Goal: Information Seeking & Learning: Learn about a topic

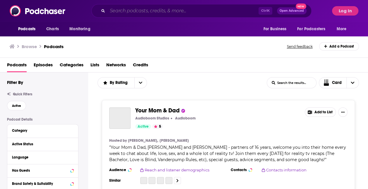
click at [135, 11] on input "Search podcasts, credits, & more..." at bounding box center [182, 10] width 151 height 9
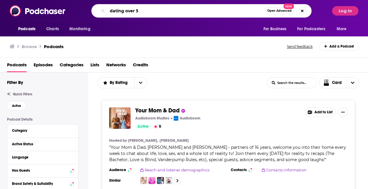
type input "dating over 50"
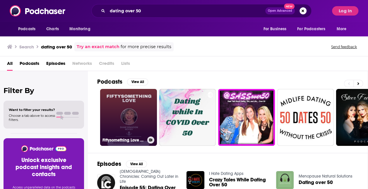
click at [129, 113] on link "Fiftysomething Love | Everything Dating, Sex, Love, Men, Health & Marriage for …" at bounding box center [128, 117] width 57 height 57
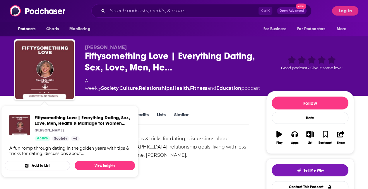
drag, startPoint x: 184, startPoint y: 152, endPoint x: 174, endPoint y: 153, distance: 10.6
click at [184, 153] on div "A fun romp through dating in the golden years with tips & tricks for dating, di…" at bounding box center [131, 146] width 235 height 25
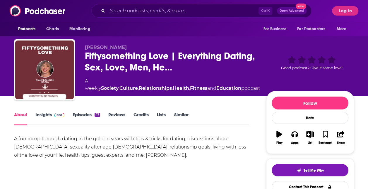
click at [47, 117] on link "Insights" at bounding box center [49, 118] width 29 height 13
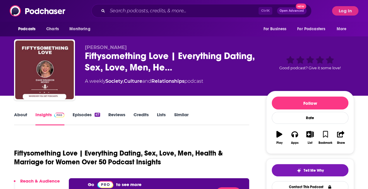
drag, startPoint x: 115, startPoint y: 114, endPoint x: 122, endPoint y: 114, distance: 7.0
click at [115, 114] on link "Reviews" at bounding box center [116, 118] width 17 height 13
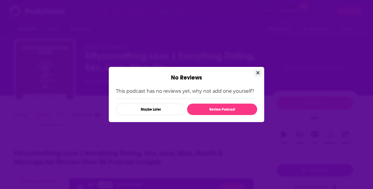
click at [258, 72] on icon "Close" at bounding box center [257, 72] width 3 height 3
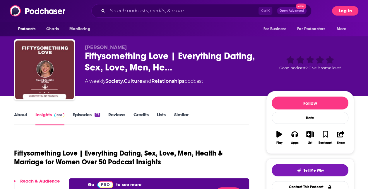
click at [346, 15] on button "Log In" at bounding box center [345, 10] width 26 height 9
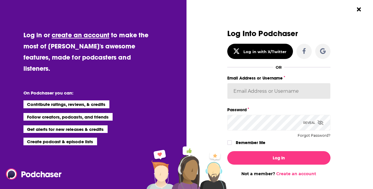
type input "[PERSON_NAME][EMAIL_ADDRESS][PERSON_NAME][DOMAIN_NAME]"
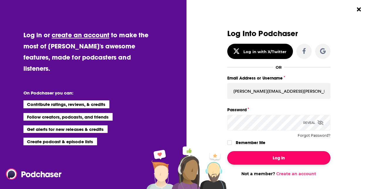
click at [274, 163] on button "Log In" at bounding box center [278, 157] width 103 height 13
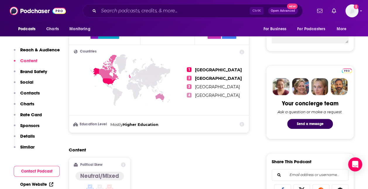
scroll to position [176, 0]
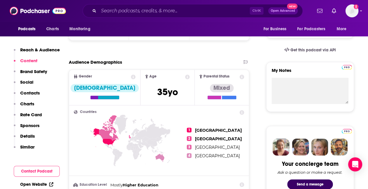
click at [40, 173] on button "Contact Podcast" at bounding box center [37, 170] width 46 height 11
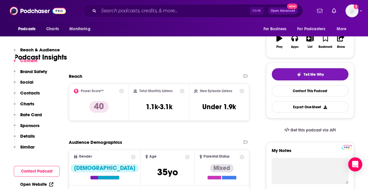
scroll to position [29, 0]
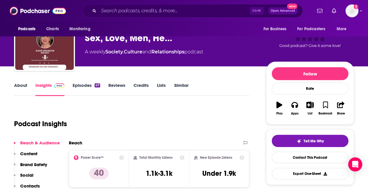
click at [79, 87] on link "Episodes 47" at bounding box center [87, 88] width 28 height 13
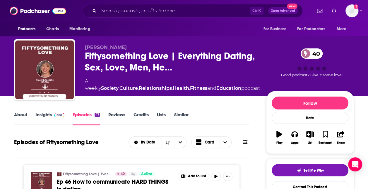
click at [25, 114] on link "About" at bounding box center [20, 118] width 13 height 13
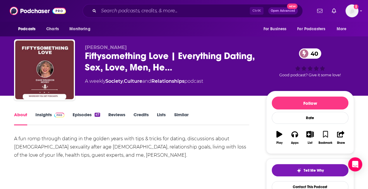
click at [45, 117] on link "Insights" at bounding box center [49, 118] width 29 height 13
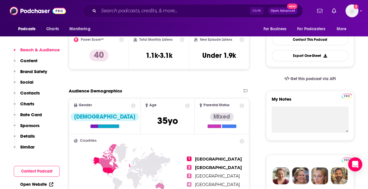
scroll to position [205, 0]
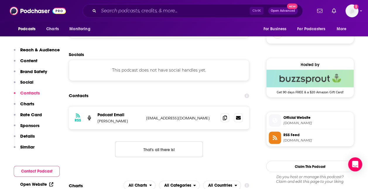
click at [49, 170] on button "Contact Podcast" at bounding box center [37, 170] width 46 height 11
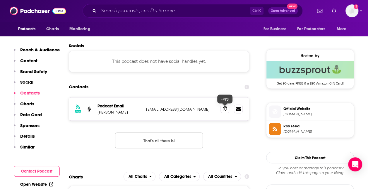
click at [223, 106] on icon at bounding box center [225, 108] width 4 height 5
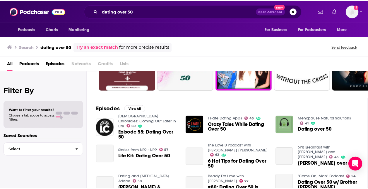
scroll to position [70, 0]
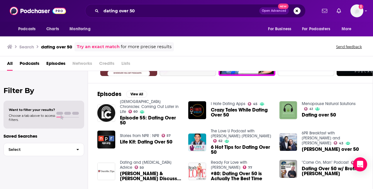
click at [125, 141] on span "Life Kit: Dating Over 50" at bounding box center [146, 141] width 52 height 5
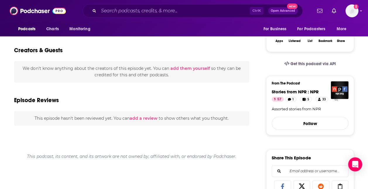
scroll to position [146, 0]
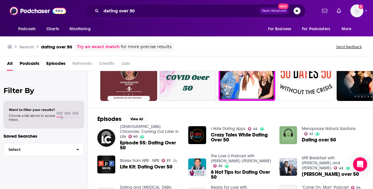
scroll to position [70, 0]
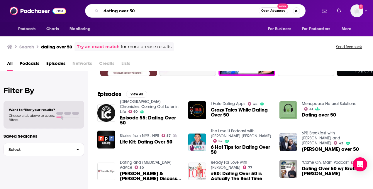
drag, startPoint x: 139, startPoint y: 13, endPoint x: 120, endPoint y: 13, distance: 19.0
click at [120, 13] on input "dating over 50" at bounding box center [179, 10] width 157 height 9
type input "dating"
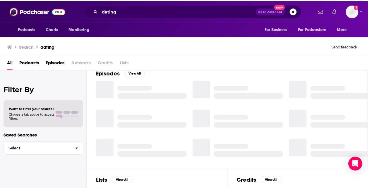
scroll to position [99, 0]
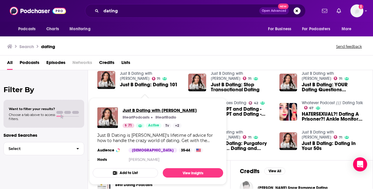
click at [145, 111] on span "Just B Dating with [PERSON_NAME]" at bounding box center [159, 110] width 74 height 6
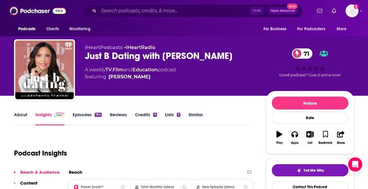
scroll to position [59, 0]
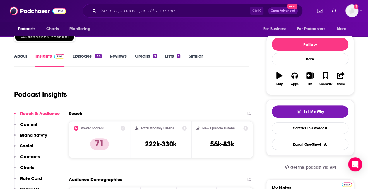
click at [16, 57] on link "About" at bounding box center [20, 59] width 13 height 13
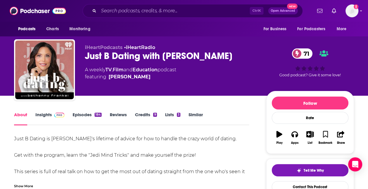
click at [44, 119] on link "Insights" at bounding box center [49, 118] width 29 height 13
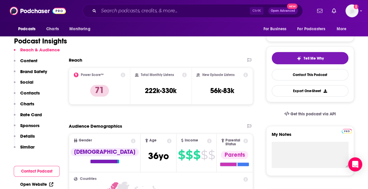
scroll to position [117, 0]
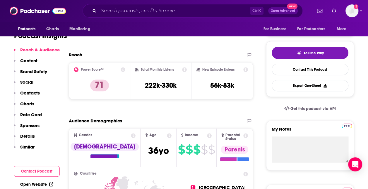
drag, startPoint x: 39, startPoint y: 172, endPoint x: 45, endPoint y: 170, distance: 6.9
click at [39, 172] on button "Contact Podcast" at bounding box center [37, 170] width 46 height 11
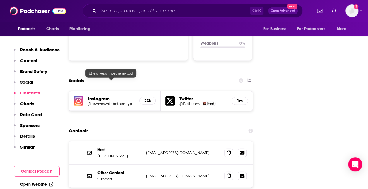
scroll to position [635, 0]
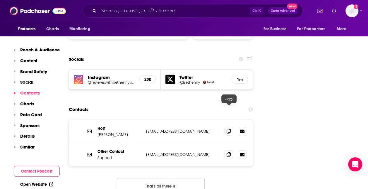
click at [230, 127] on span at bounding box center [228, 131] width 9 height 9
click at [244, 152] on icon at bounding box center [242, 154] width 5 height 4
click at [228, 150] on span at bounding box center [228, 154] width 9 height 9
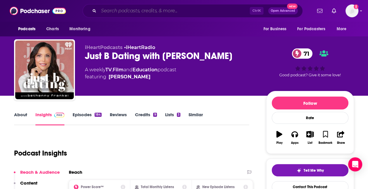
click at [162, 8] on input "Search podcasts, credits, & more..." at bounding box center [174, 10] width 151 height 9
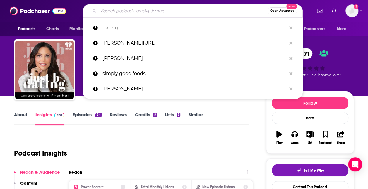
paste input "Dirty Bathwater 'dating after 50' with Giddy and Lux"
type input "Dirty Bathwater 'dating after 50' with Giddy and Lux"
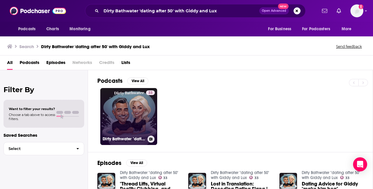
click at [134, 125] on link "33 Dirty Bathwater "dating after 50" with Giddy and Lux" at bounding box center [128, 116] width 57 height 57
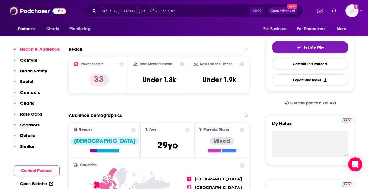
scroll to position [59, 0]
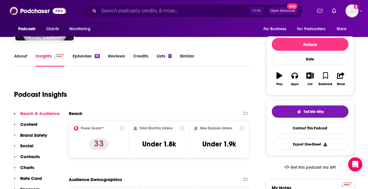
click at [78, 54] on link "Episodes 93" at bounding box center [86, 59] width 27 height 13
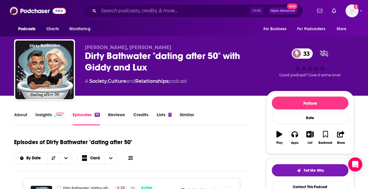
click at [16, 116] on link "About" at bounding box center [20, 118] width 13 height 13
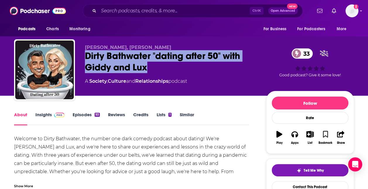
drag, startPoint x: 146, startPoint y: 64, endPoint x: 80, endPoint y: 57, distance: 66.4
click at [80, 57] on div "[PERSON_NAME], [PERSON_NAME] Basquiat Dirty Bathwater "dating after 50" with [P…" at bounding box center [184, 70] width 340 height 63
copy h1 "Dirty Bathwater "dating after 50" with Giddy and Lux"
click at [41, 115] on link "Insights" at bounding box center [49, 118] width 29 height 13
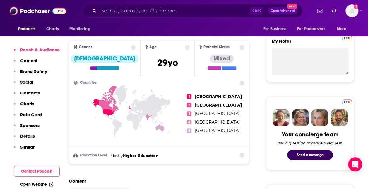
click at [24, 171] on button "Contact Podcast" at bounding box center [37, 170] width 46 height 11
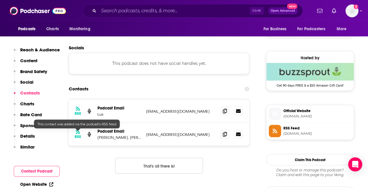
scroll to position [448, 0]
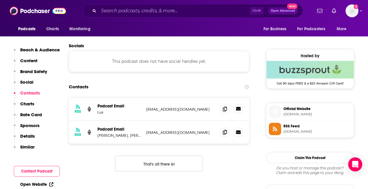
click at [237, 109] on icon at bounding box center [238, 108] width 5 height 5
click at [240, 110] on icon at bounding box center [238, 109] width 5 height 4
click at [226, 110] on icon at bounding box center [225, 108] width 4 height 5
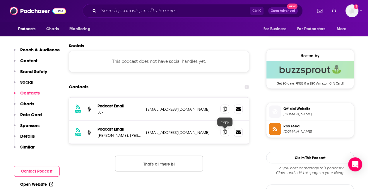
click at [223, 132] on icon at bounding box center [225, 131] width 4 height 5
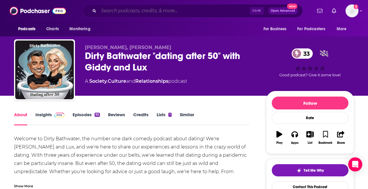
click at [141, 14] on input "Search podcasts, credits, & more..." at bounding box center [174, 10] width 151 height 9
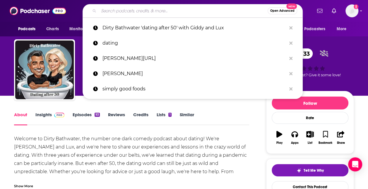
paste input ". Later in Life Love"
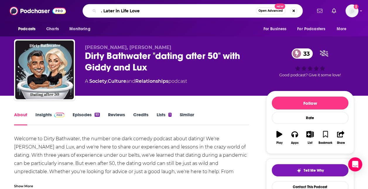
click at [101, 10] on input ". Later in Life Love" at bounding box center [177, 10] width 157 height 9
click at [103, 10] on input ". Later in Life Love" at bounding box center [177, 10] width 157 height 9
type input "Later in Life Love"
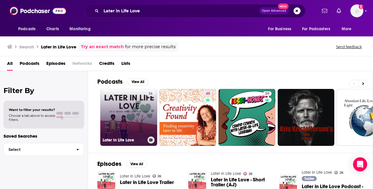
click at [138, 111] on link "26 Later in Life Love" at bounding box center [128, 117] width 57 height 57
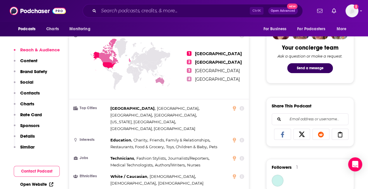
scroll to position [293, 0]
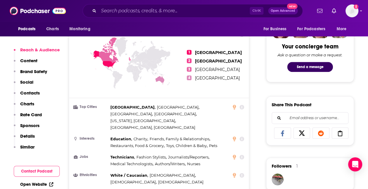
click at [24, 172] on button "Contact Podcast" at bounding box center [37, 170] width 46 height 11
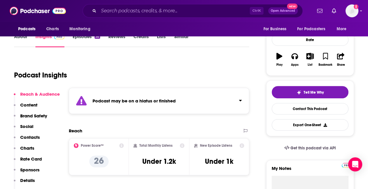
scroll to position [61, 0]
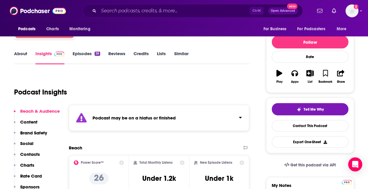
click at [119, 16] on div "Ctrl K Open Advanced New" at bounding box center [193, 10] width 220 height 13
click at [124, 9] on input "Search podcasts, credits, & more..." at bounding box center [174, 10] width 151 height 9
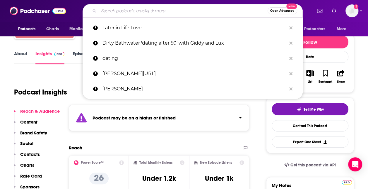
paste input "SASSover50 - Dating, Sex, and Single Life...over 50"
type input "SASSover50 - Dating, Sex, and Single Life...over 50"
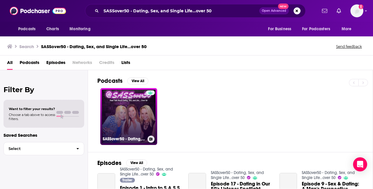
click at [136, 101] on link "SASSover50 - Dating, Sex, and Single Life...over 50" at bounding box center [128, 116] width 57 height 57
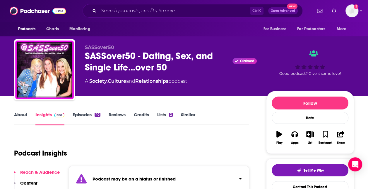
scroll to position [117, 0]
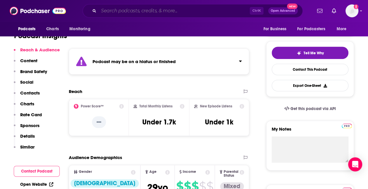
click at [138, 13] on input "Search podcasts, credits, & more..." at bounding box center [174, 10] width 151 height 9
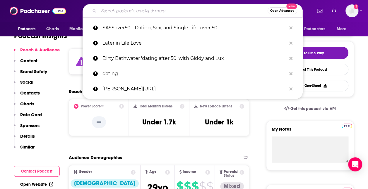
paste input "50’s AF Podcast"
type input "50’s AF Podcast"
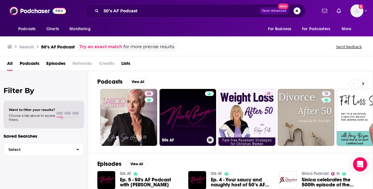
click at [184, 128] on link "50s AF" at bounding box center [187, 117] width 57 height 57
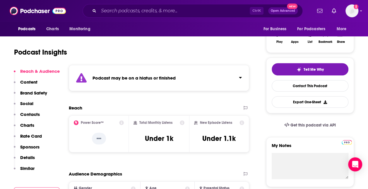
scroll to position [117, 0]
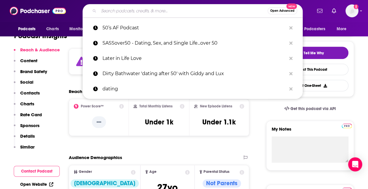
click at [218, 7] on input "Search podcasts, credits, & more..." at bounding box center [183, 10] width 169 height 9
paste input "Bachelor Happy Hour: Golden Hour"
type input "Bachelor Happy Hour: Golden Hour"
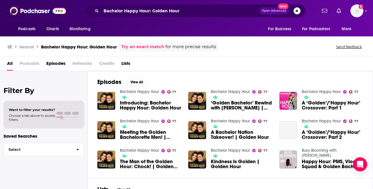
click at [139, 106] on span "Introducing: Bachelor Happy Hour: Golden Hour" at bounding box center [150, 105] width 61 height 10
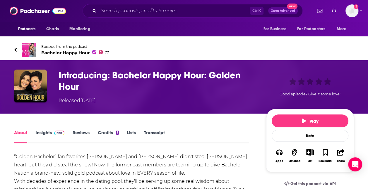
click at [132, 74] on h1 "Introducing: Bachelor Happy Hour: Golden Hour" at bounding box center [158, 80] width 198 height 23
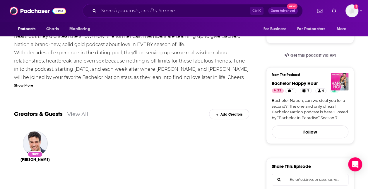
scroll to position [146, 0]
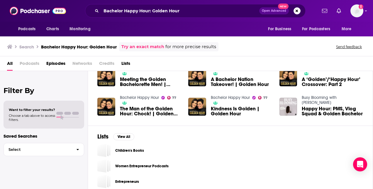
scroll to position [58, 0]
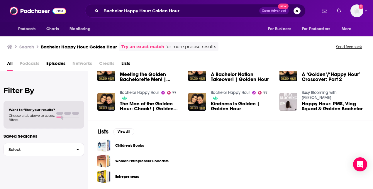
click at [98, 46] on h3 "Bachelor Happy Hour: Golden Hour" at bounding box center [79, 47] width 76 height 6
click at [168, 46] on span "for more precise results" at bounding box center [190, 46] width 51 height 7
click at [141, 42] on div "Try an exact match for more precise results" at bounding box center [168, 46] width 99 height 9
click at [141, 46] on link "Try an exact match" at bounding box center [142, 46] width 43 height 7
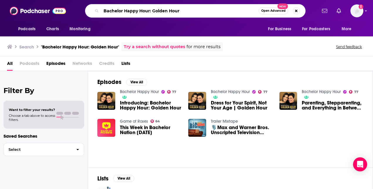
drag, startPoint x: 184, startPoint y: 12, endPoint x: 149, endPoint y: 12, distance: 35.4
click at [149, 12] on input "Bachelor Happy Hour: Golden Hour" at bounding box center [179, 10] width 157 height 9
type input "Bachelor Happy Hour"
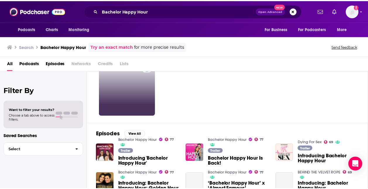
scroll to position [70, 0]
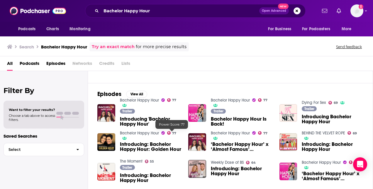
click at [154, 146] on span "Introducing: Bachelor Happy Hour: Golden Hour" at bounding box center [150, 146] width 61 height 10
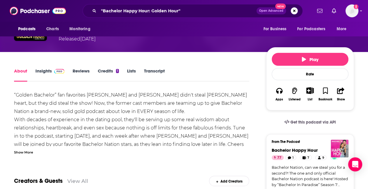
scroll to position [88, 0]
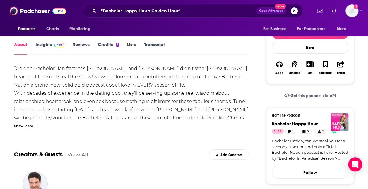
click at [47, 49] on link "Insights" at bounding box center [49, 48] width 29 height 13
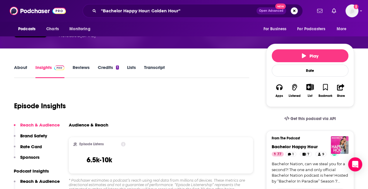
scroll to position [59, 0]
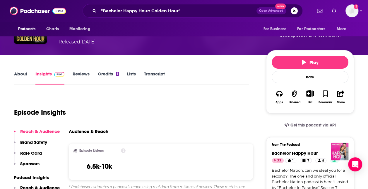
click at [26, 74] on link "About" at bounding box center [20, 77] width 13 height 13
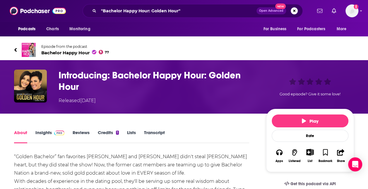
click at [81, 135] on link "Reviews" at bounding box center [81, 135] width 17 height 13
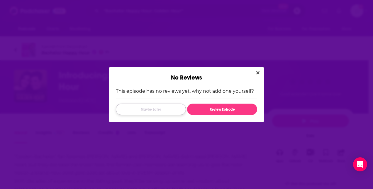
click at [158, 107] on button "Maybe Later" at bounding box center [151, 108] width 70 height 11
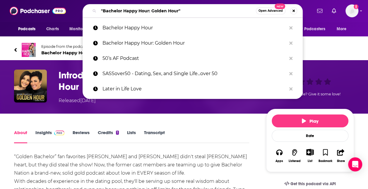
drag, startPoint x: 208, startPoint y: 7, endPoint x: 69, endPoint y: 11, distance: 139.2
click at [69, 11] on div "Podcasts Charts Monitoring "Bachelor Happy Hour: Golden Hour" Open Advanced New…" at bounding box center [190, 10] width 243 height 13
paste input "Midlife Dating Podcast (50 Dates at 50)"
type input "Midlife Dating Podcast (50 Dates at 50)"
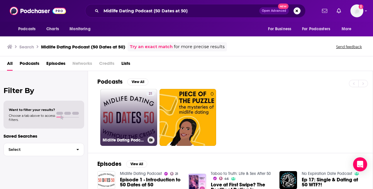
click at [132, 109] on link "21 Midlife Dating Podcast" at bounding box center [128, 117] width 57 height 57
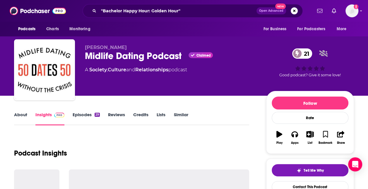
scroll to position [59, 0]
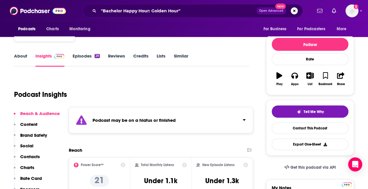
click at [74, 59] on link "Episodes 29" at bounding box center [86, 59] width 27 height 13
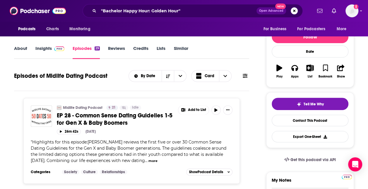
scroll to position [59, 0]
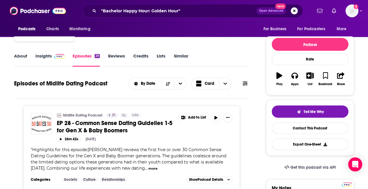
click at [42, 57] on link "Insights" at bounding box center [49, 59] width 29 height 13
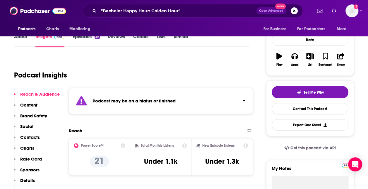
scroll to position [88, 0]
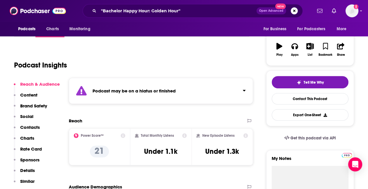
click at [139, 92] on strong "Podcast may be on a hiatus or finished" at bounding box center [134, 91] width 83 height 6
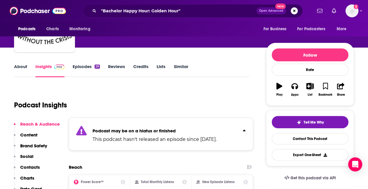
scroll to position [29, 0]
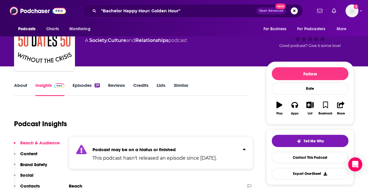
click at [18, 87] on link "About" at bounding box center [20, 88] width 13 height 13
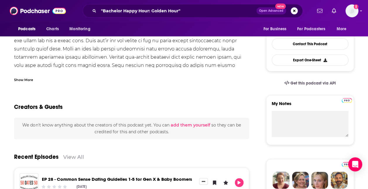
scroll to position [146, 0]
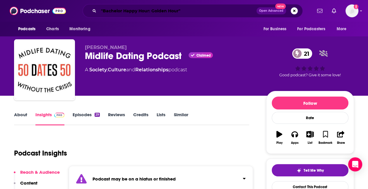
drag, startPoint x: 127, startPoint y: 14, endPoint x: 80, endPoint y: 3, distance: 48.8
click at [95, 10] on div ""Bachelor Happy Hour: Golden Hour" Open Advanced New" at bounding box center [193, 10] width 220 height 13
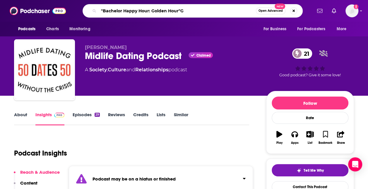
type input ""Bachelor Happy Hour: Golden Hour"G"
click at [17, 16] on div "Podcasts Charts Monitoring "Bachelor Happy Hour: Golden Hour"G Open Advanced Ne…" at bounding box center [184, 11] width 368 height 22
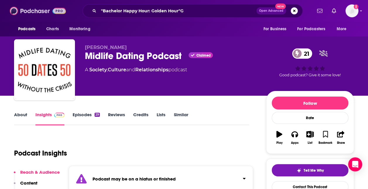
click at [37, 13] on img at bounding box center [38, 10] width 56 height 11
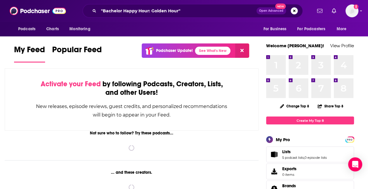
click at [139, 20] on div "Podcasts Charts Monitoring "Bachelor Happy Hour: Golden Hour" Open Advanced New…" at bounding box center [184, 11] width 368 height 22
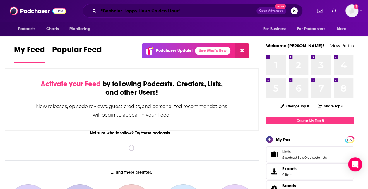
click at [151, 13] on input ""Bachelor Happy Hour: Golden Hour"" at bounding box center [178, 10] width 158 height 9
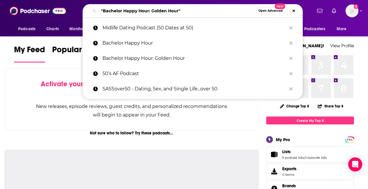
drag, startPoint x: 189, startPoint y: 15, endPoint x: 81, endPoint y: 2, distance: 109.4
click at [81, 2] on div "Podcasts Charts Monitoring "Bachelor Happy Hour: Golden Hour" Open Advanced New…" at bounding box center [184, 11] width 368 height 22
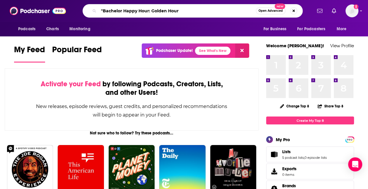
type input ""Bachelor Happy Hour: Golden Hou"
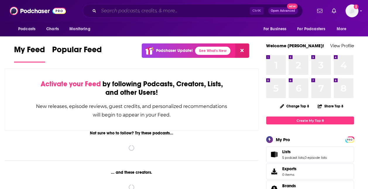
click at [168, 6] on input "Search podcasts, credits, & more..." at bounding box center [174, 10] width 151 height 9
type input "F"
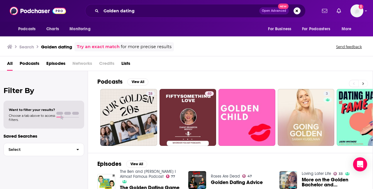
click at [360, 82] on button at bounding box center [363, 83] width 10 height 7
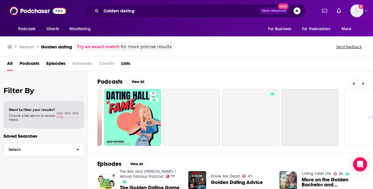
scroll to position [0, 262]
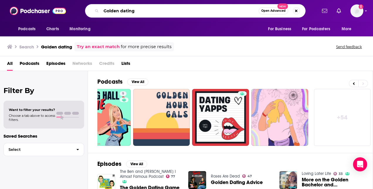
drag, startPoint x: 139, startPoint y: 10, endPoint x: 99, endPoint y: 11, distance: 40.4
click at [99, 11] on div "Golden dating Open Advanced New" at bounding box center [195, 10] width 220 height 13
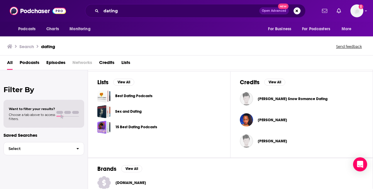
scroll to position [194, 0]
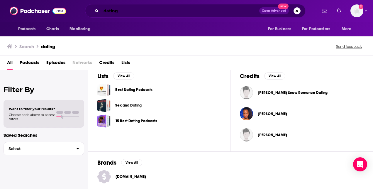
click at [132, 9] on input "dating" at bounding box center [180, 10] width 158 height 9
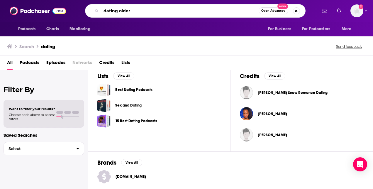
type input "dating older"
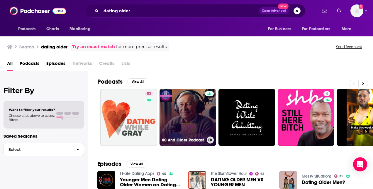
click at [177, 108] on link "60 And Older Podcast" at bounding box center [187, 117] width 57 height 57
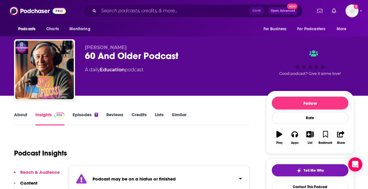
scroll to position [29, 0]
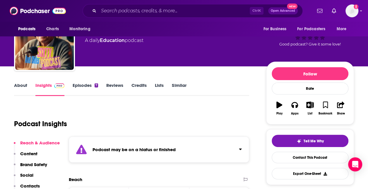
click at [85, 86] on link "Episodes 7" at bounding box center [85, 88] width 25 height 13
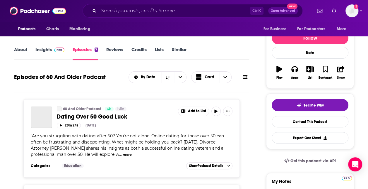
scroll to position [88, 0]
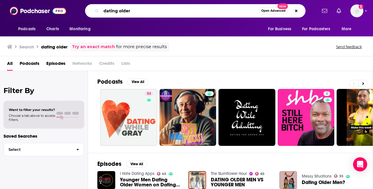
drag, startPoint x: 144, startPoint y: 7, endPoint x: 40, endPoint y: 7, distance: 103.4
click at [40, 7] on div "Podcasts Charts Monitoring dating older Open Advanced New For Business For Podc…" at bounding box center [186, 11] width 373 height 22
type input "single life with Dr G"
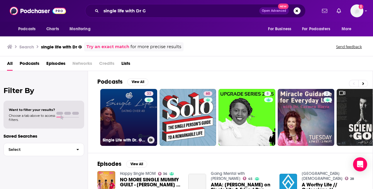
click at [121, 117] on link "33 Single Life with Dr. G - Dating Over 40" at bounding box center [128, 117] width 57 height 57
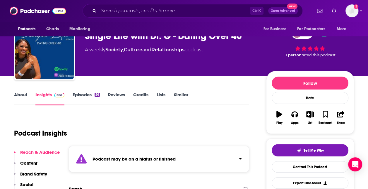
scroll to position [29, 0]
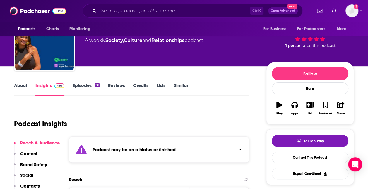
click at [78, 88] on link "Episodes 56" at bounding box center [86, 88] width 27 height 13
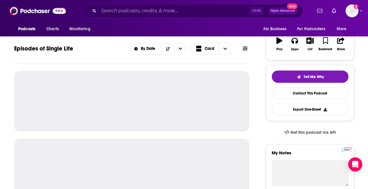
scroll to position [117, 0]
